Goal: Task Accomplishment & Management: Complete application form

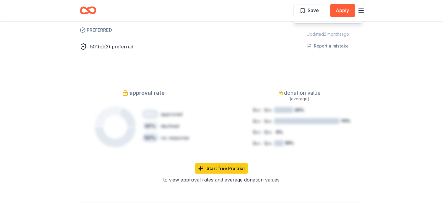
scroll to position [680, 0]
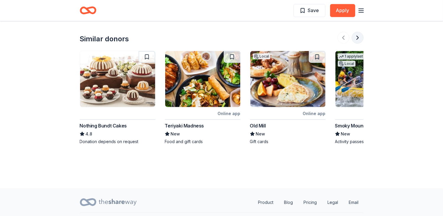
click at [358, 32] on button at bounding box center [358, 38] width 12 height 12
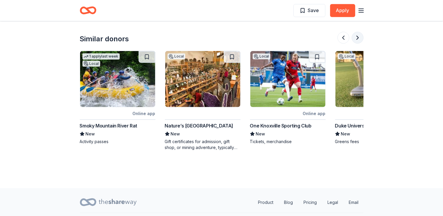
click at [358, 32] on button at bounding box center [358, 38] width 12 height 12
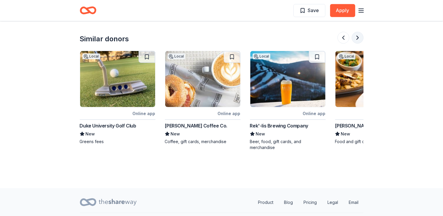
click at [358, 32] on button at bounding box center [358, 38] width 12 height 12
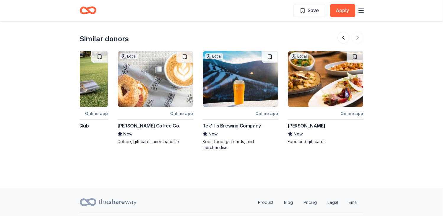
click at [357, 32] on div at bounding box center [351, 38] width 26 height 12
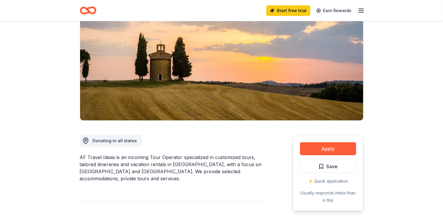
scroll to position [0, 0]
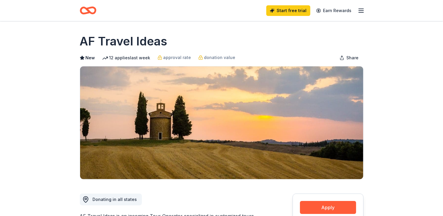
click at [364, 11] on icon "button" at bounding box center [361, 10] width 7 height 7
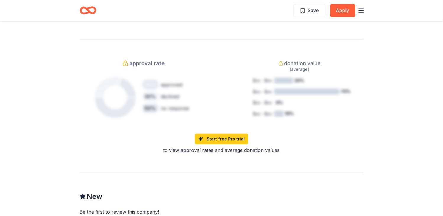
scroll to position [621, 0]
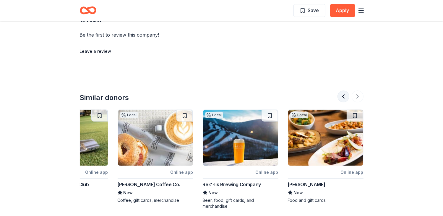
click at [342, 91] on button at bounding box center [344, 97] width 12 height 12
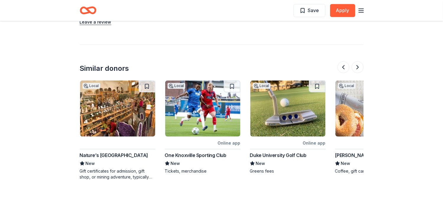
scroll to position [325, 0]
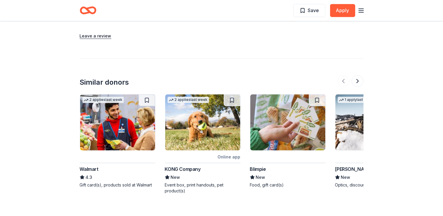
scroll to position [650, 0]
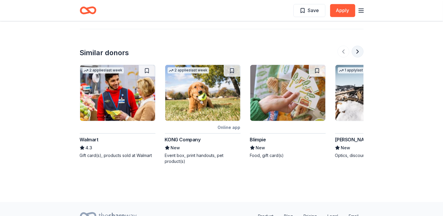
click at [355, 49] on button at bounding box center [358, 52] width 12 height 12
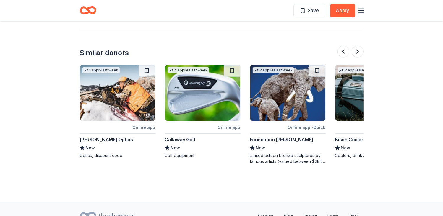
click at [229, 127] on div "Online app" at bounding box center [229, 127] width 23 height 7
click at [361, 49] on button at bounding box center [358, 52] width 12 height 12
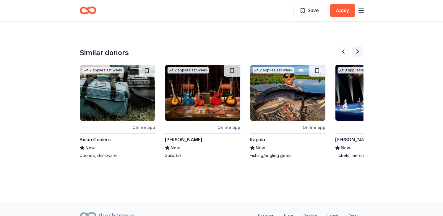
click at [361, 49] on button at bounding box center [358, 52] width 12 height 12
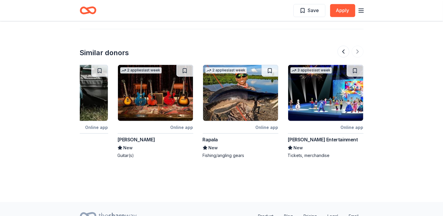
click at [359, 49] on div at bounding box center [351, 52] width 26 height 12
click at [342, 50] on button at bounding box center [344, 52] width 12 height 12
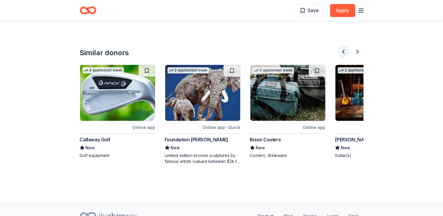
click at [342, 50] on button at bounding box center [344, 52] width 12 height 12
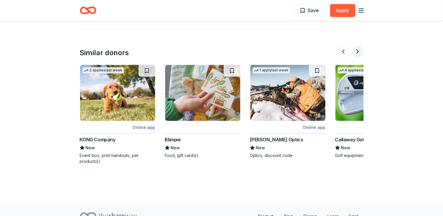
click at [356, 51] on button at bounding box center [358, 52] width 12 height 12
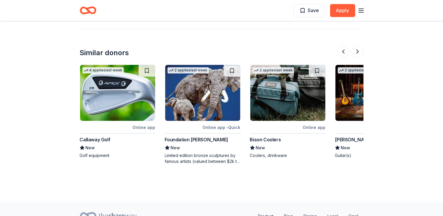
click at [269, 139] on div "Bison Coolers" at bounding box center [265, 139] width 31 height 7
click at [354, 51] on button at bounding box center [358, 52] width 12 height 12
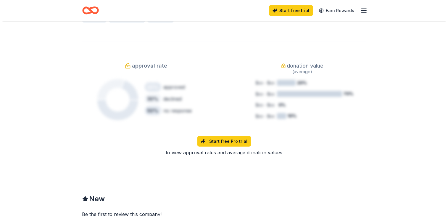
scroll to position [266, 0]
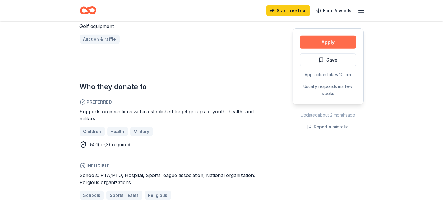
click at [326, 42] on button "Apply" at bounding box center [328, 42] width 56 height 13
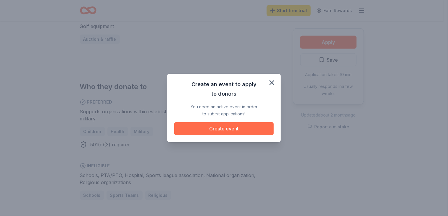
click at [225, 125] on button "Create event" at bounding box center [223, 128] width 99 height 13
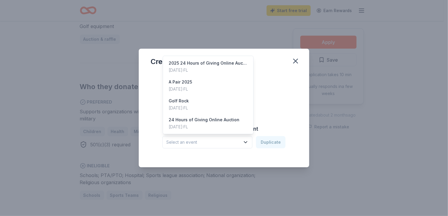
click at [243, 143] on button "Select an event" at bounding box center [207, 142] width 90 height 12
click at [184, 101] on div "Golf Rock" at bounding box center [179, 101] width 20 height 7
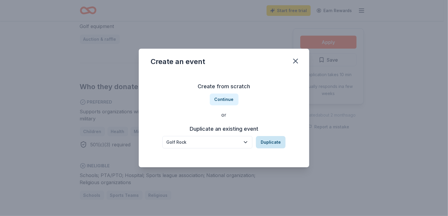
click at [275, 140] on button "Duplicate" at bounding box center [271, 142] width 30 height 12
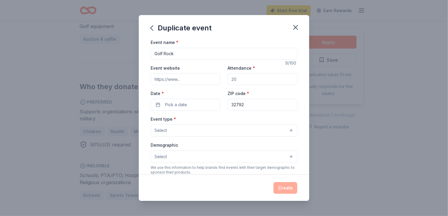
click at [162, 81] on input "Event website" at bounding box center [185, 79] width 70 height 12
click at [176, 107] on span "Pick a date" at bounding box center [176, 104] width 22 height 7
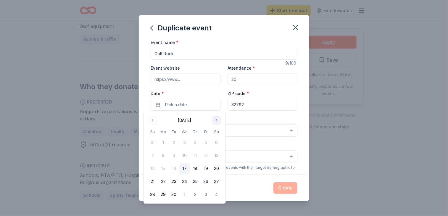
click at [217, 119] on button "Go to next month" at bounding box center [216, 120] width 8 height 8
click at [205, 182] on button "24" at bounding box center [205, 181] width 11 height 11
click at [389, 101] on div "Duplicate event Event name * Golf Rock 9 /100 Event website Attendance * Date *…" at bounding box center [224, 108] width 448 height 216
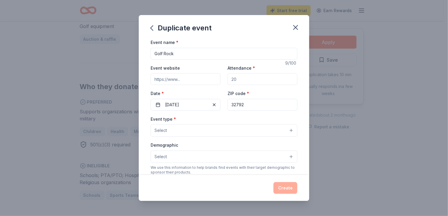
click at [173, 133] on button "Select" at bounding box center [223, 130] width 147 height 12
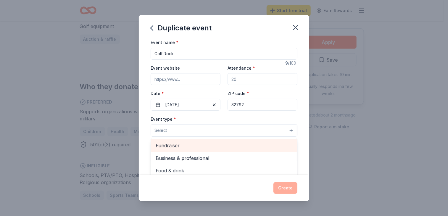
click at [170, 146] on span "Fundraiser" at bounding box center [223, 146] width 137 height 8
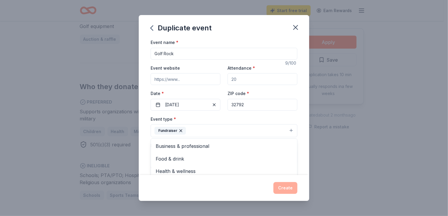
scroll to position [7, 0]
click at [397, 133] on div "Duplicate event Event name * Golf Rock 9 /100 Event website Attendance * Date *…" at bounding box center [224, 108] width 448 height 216
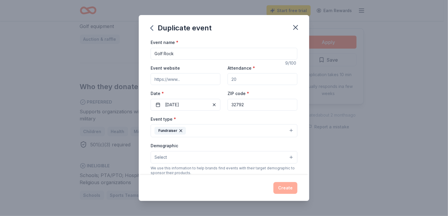
click at [243, 158] on button "Select" at bounding box center [223, 157] width 147 height 12
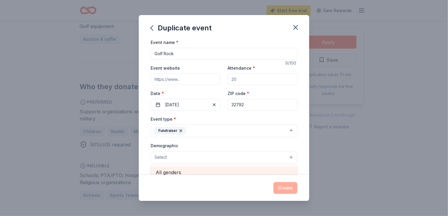
click at [168, 172] on span "All genders" at bounding box center [223, 173] width 137 height 8
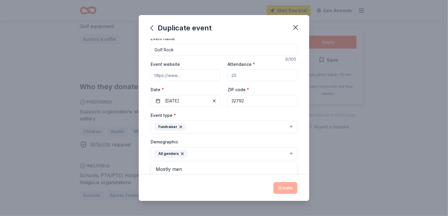
click at [418, 67] on div "Duplicate event Event name * Golf Rock 9 /100 Event website Attendance * Date *…" at bounding box center [224, 108] width 448 height 216
drag, startPoint x: 239, startPoint y: 75, endPoint x: 231, endPoint y: 74, distance: 8.3
click at [231, 74] on input "Attendance *" at bounding box center [262, 75] width 70 height 12
click at [235, 75] on input "Attendance *" at bounding box center [262, 75] width 70 height 12
drag, startPoint x: 241, startPoint y: 76, endPoint x: 230, endPoint y: 74, distance: 11.7
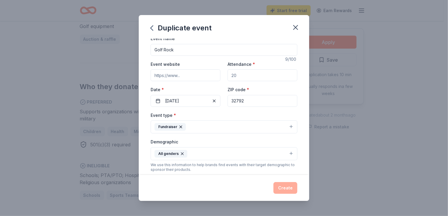
click at [230, 74] on input "Attendance *" at bounding box center [262, 75] width 70 height 12
type input "150"
click at [164, 77] on input "Event website" at bounding box center [185, 75] width 70 height 12
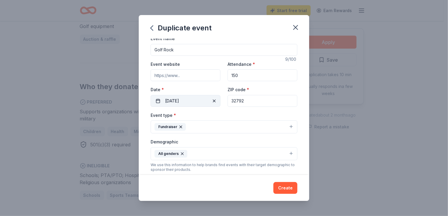
type input "www.easterseals.com/florida"
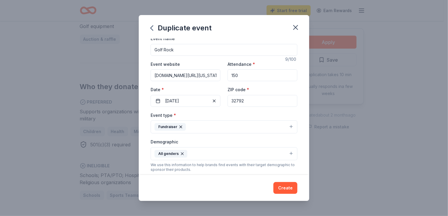
scroll to position [122, 0]
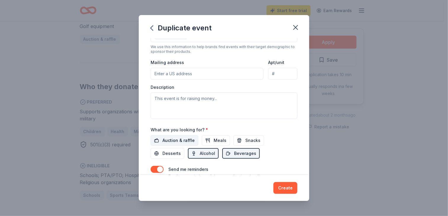
click at [170, 139] on span "Auction & raffle" at bounding box center [178, 140] width 32 height 7
click at [210, 141] on button "Meals" at bounding box center [216, 140] width 28 height 11
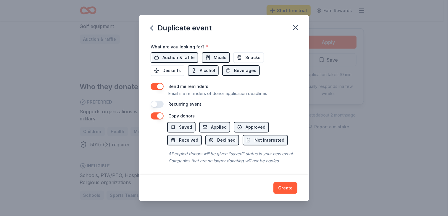
click at [293, 188] on button "Create" at bounding box center [285, 188] width 24 height 12
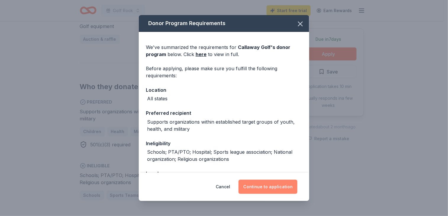
click at [265, 189] on button "Continue to application" at bounding box center [267, 187] width 59 height 14
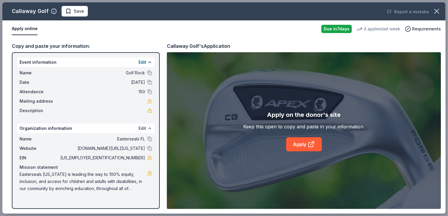
click at [140, 129] on button "Edit" at bounding box center [142, 128] width 8 height 7
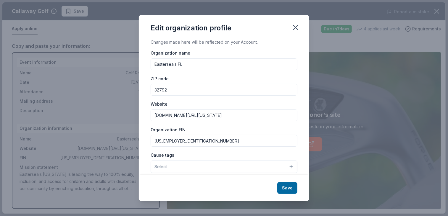
click at [285, 167] on button "Select" at bounding box center [223, 167] width 147 height 12
click at [172, 168] on button "Select" at bounding box center [223, 167] width 147 height 12
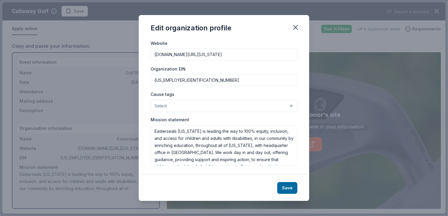
scroll to position [21, 0]
click at [286, 105] on button "Select" at bounding box center [223, 106] width 147 height 12
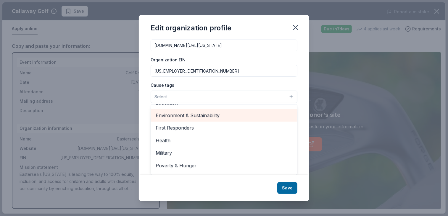
scroll to position [82, 0]
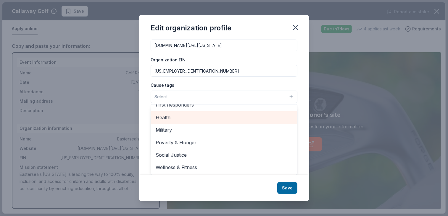
click at [167, 119] on span "Health" at bounding box center [223, 118] width 137 height 8
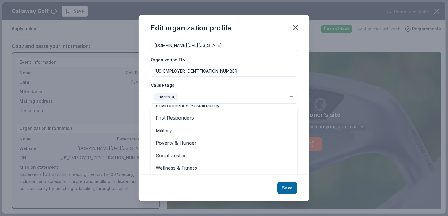
click at [284, 189] on div "Edit organization profile Changes made here will be reflected on your Account. …" at bounding box center [224, 108] width 170 height 186
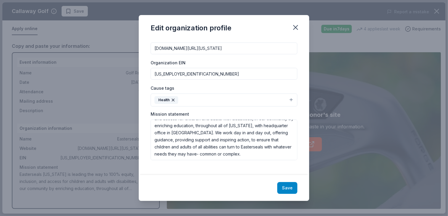
scroll to position [61, 0]
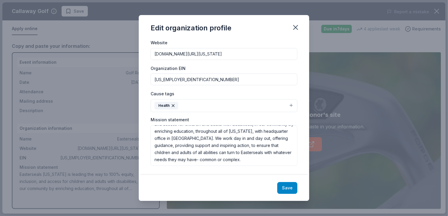
click at [287, 190] on button "Save" at bounding box center [287, 188] width 20 height 12
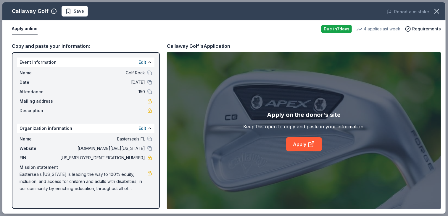
click at [40, 46] on div "Copy and paste your information:" at bounding box center [86, 46] width 148 height 8
click at [305, 143] on link "Apply" at bounding box center [304, 144] width 36 height 14
drag, startPoint x: 19, startPoint y: 71, endPoint x: 128, endPoint y: 144, distance: 131.6
click at [128, 145] on div "Event information Edit Name Golf Rock Date 10/24/25 Attendance 150 Mailing addr…" at bounding box center [86, 130] width 148 height 157
click at [307, 146] on icon at bounding box center [310, 144] width 7 height 7
